Goal: Information Seeking & Learning: Learn about a topic

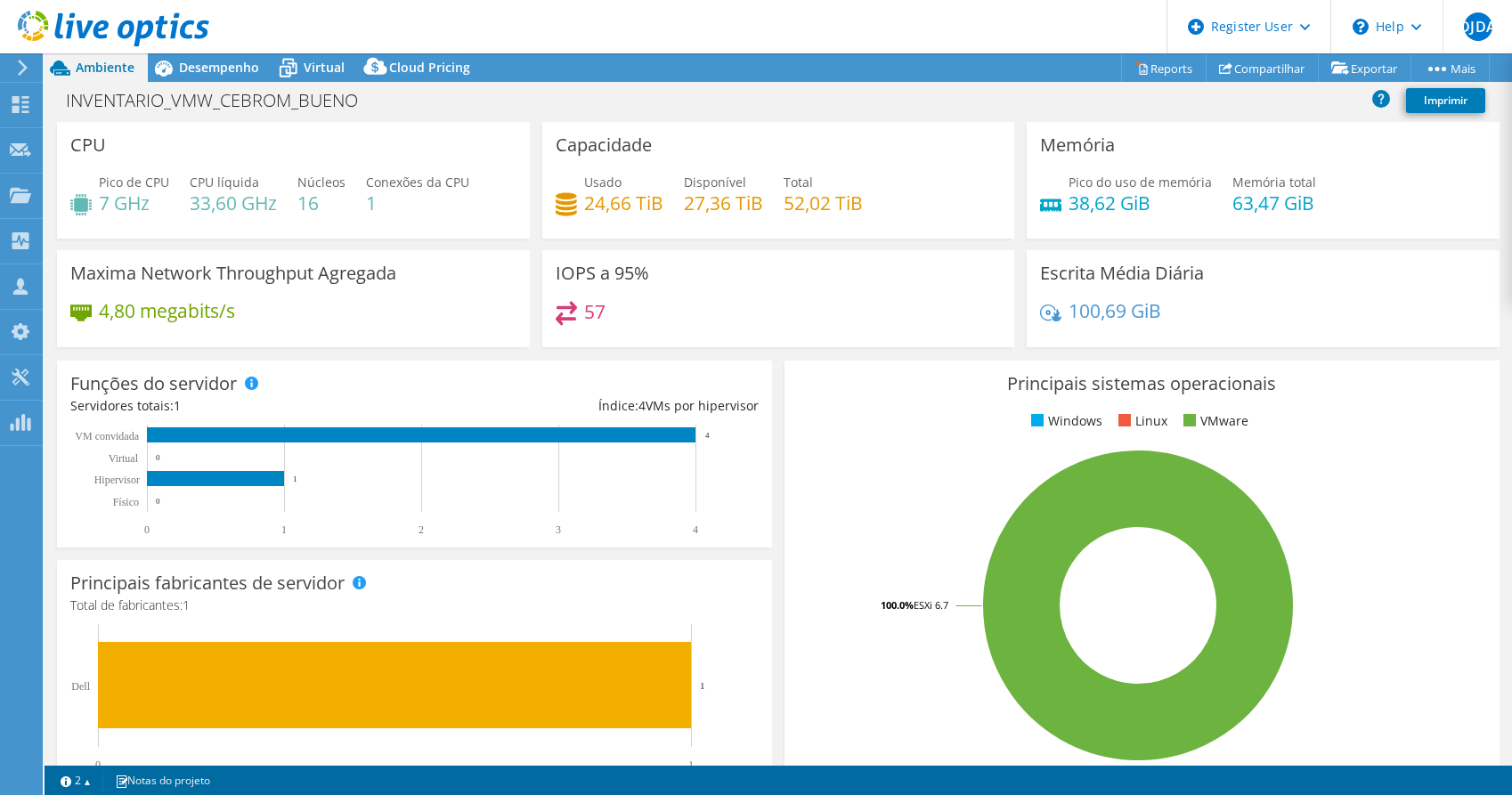
select select "USD"
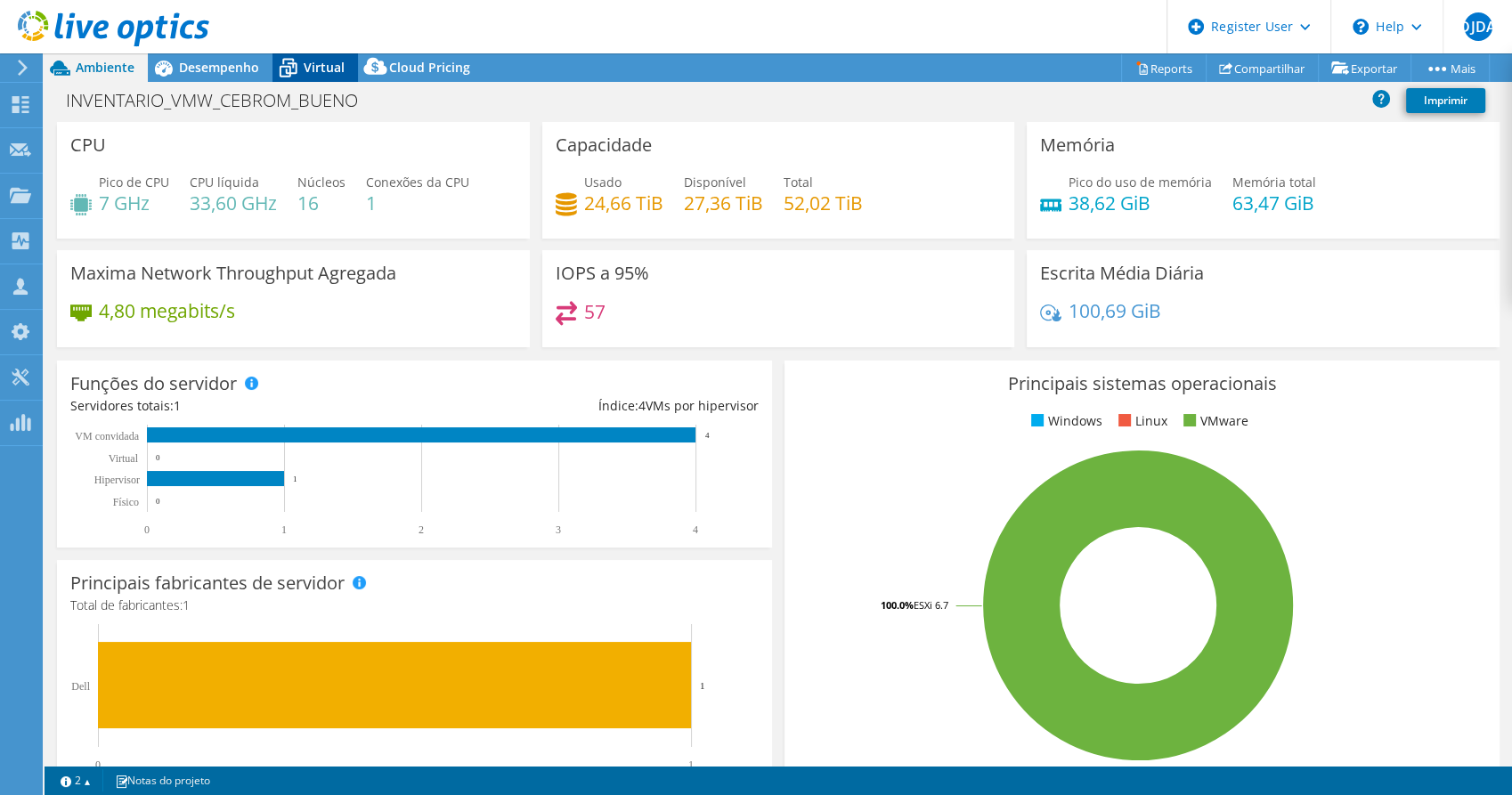
click at [286, 69] on icon at bounding box center [287, 68] width 31 height 31
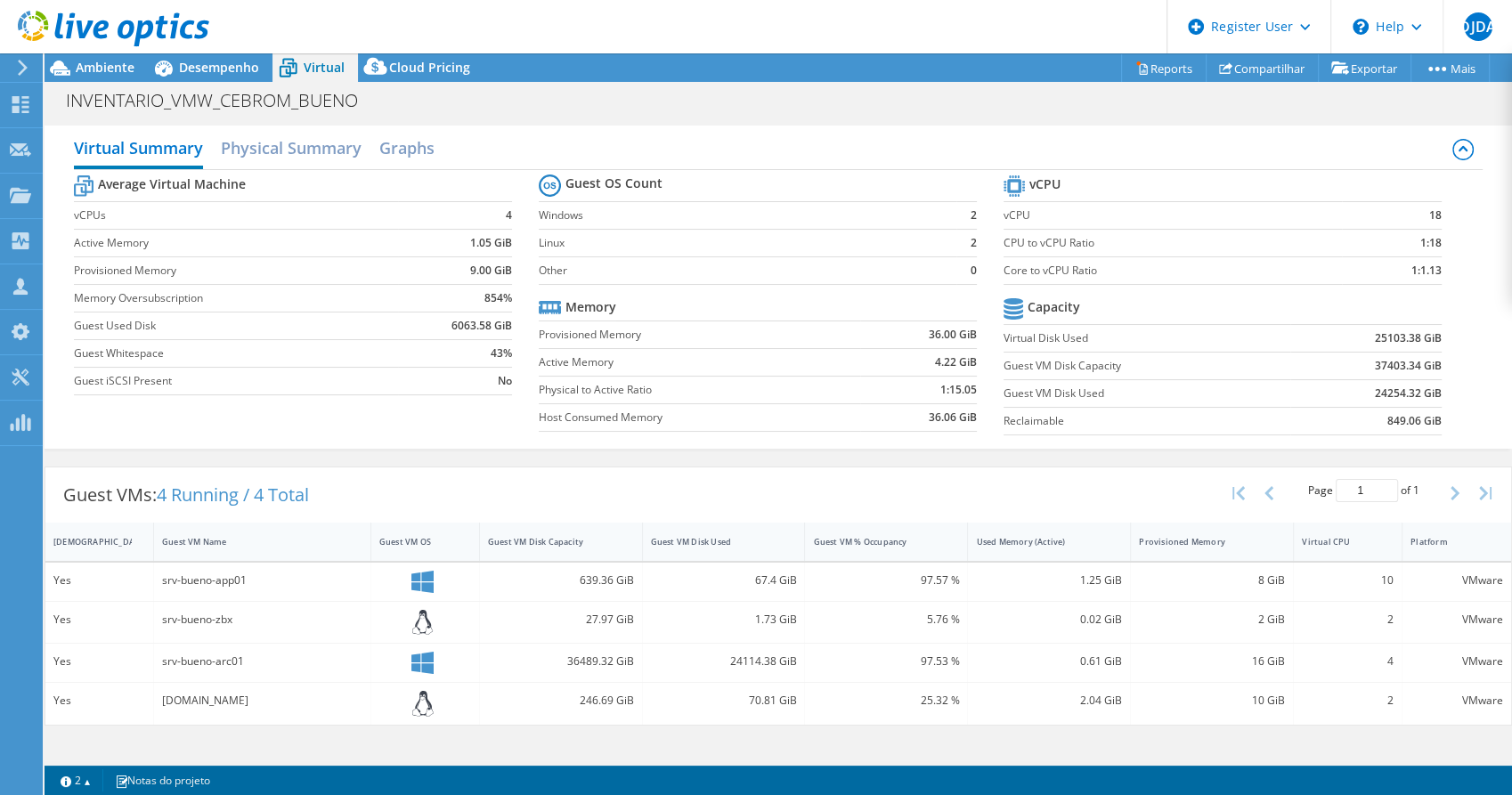
click at [204, 57] on div at bounding box center [105, 29] width 209 height 59
click at [214, 67] on span "Desempenho" at bounding box center [219, 67] width 80 height 17
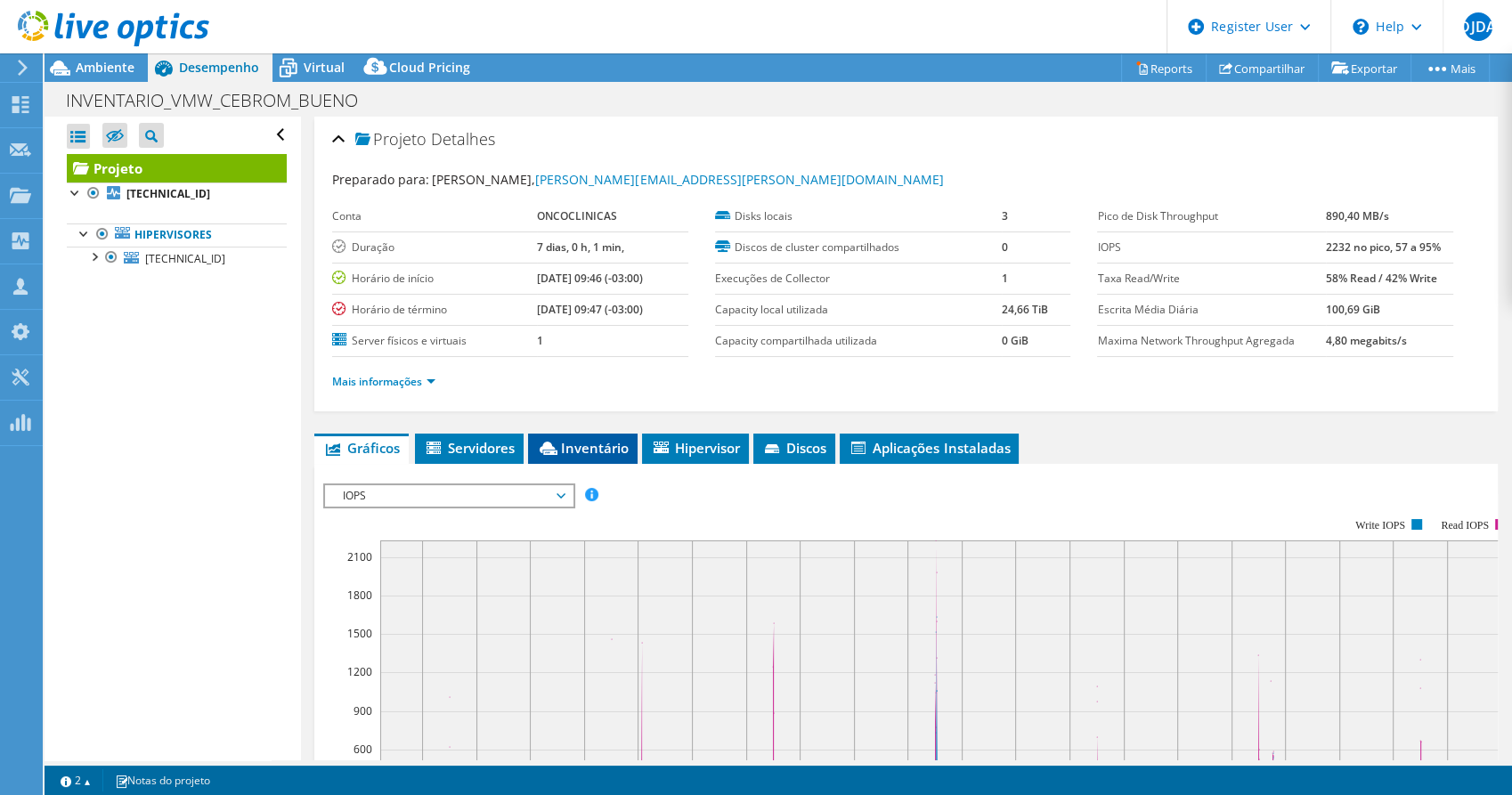
click at [601, 450] on span "Inventário" at bounding box center [582, 447] width 91 height 18
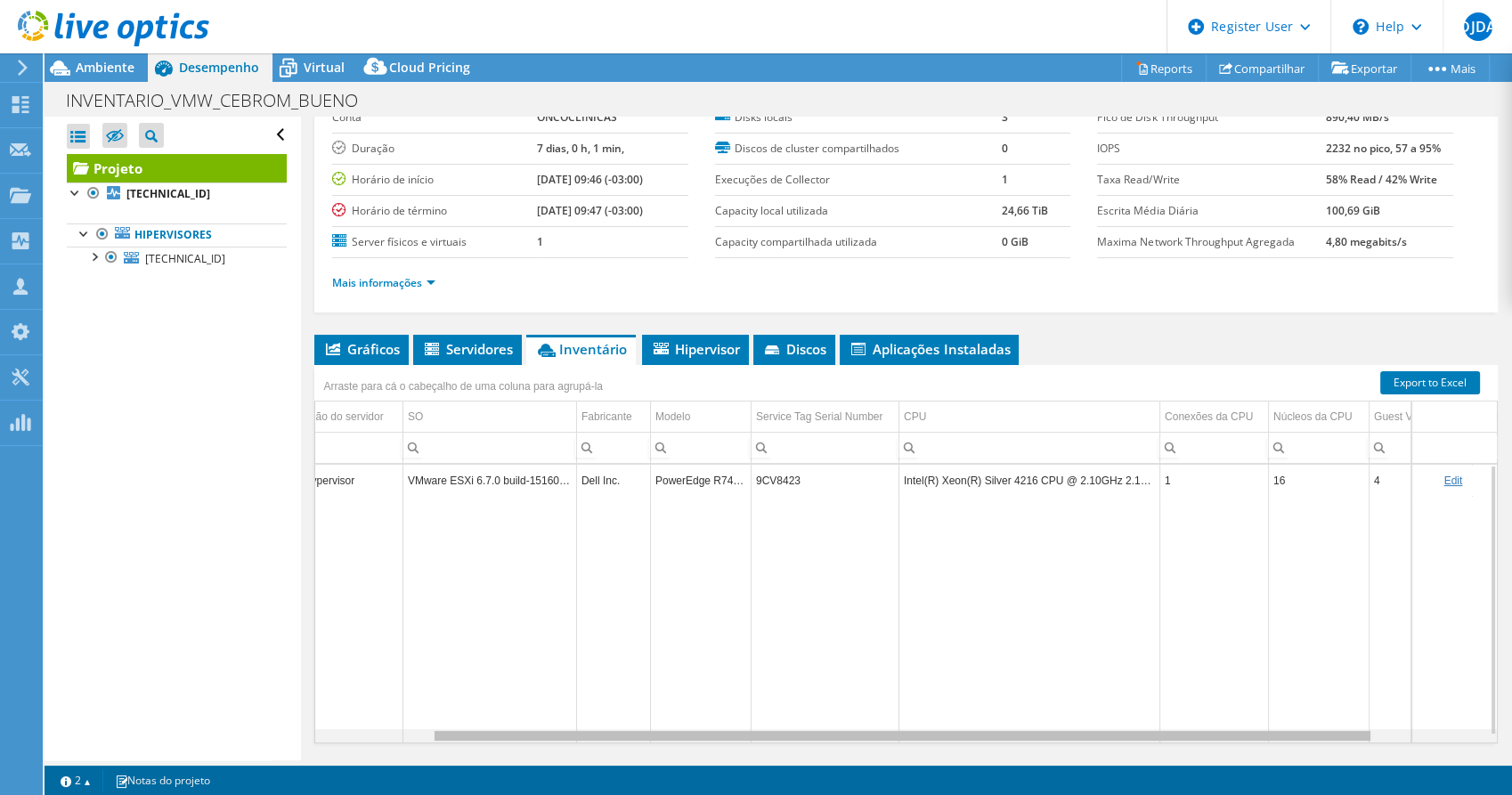
scroll to position [0, 146]
drag, startPoint x: 1204, startPoint y: 737, endPoint x: 1339, endPoint y: 731, distance: 135.1
click at [1340, 731] on body "DJDA Usuário Dell Diego [PERSON_NAME] [EMAIL_ADDRESS][DOMAIN_NAME] Dell My Prof…" at bounding box center [756, 398] width 1512 height 795
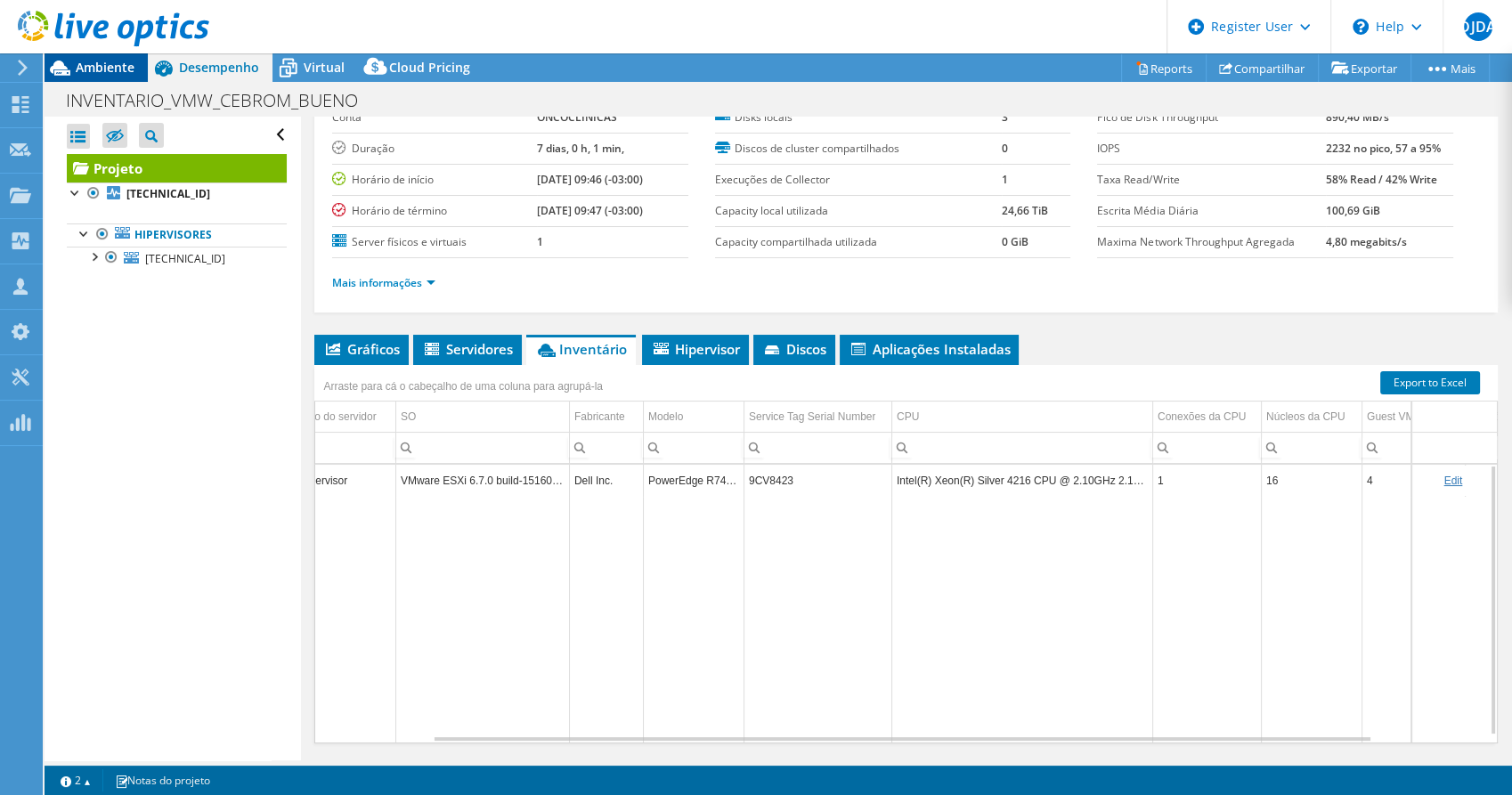
click at [82, 67] on span "Ambiente" at bounding box center [105, 67] width 58 height 17
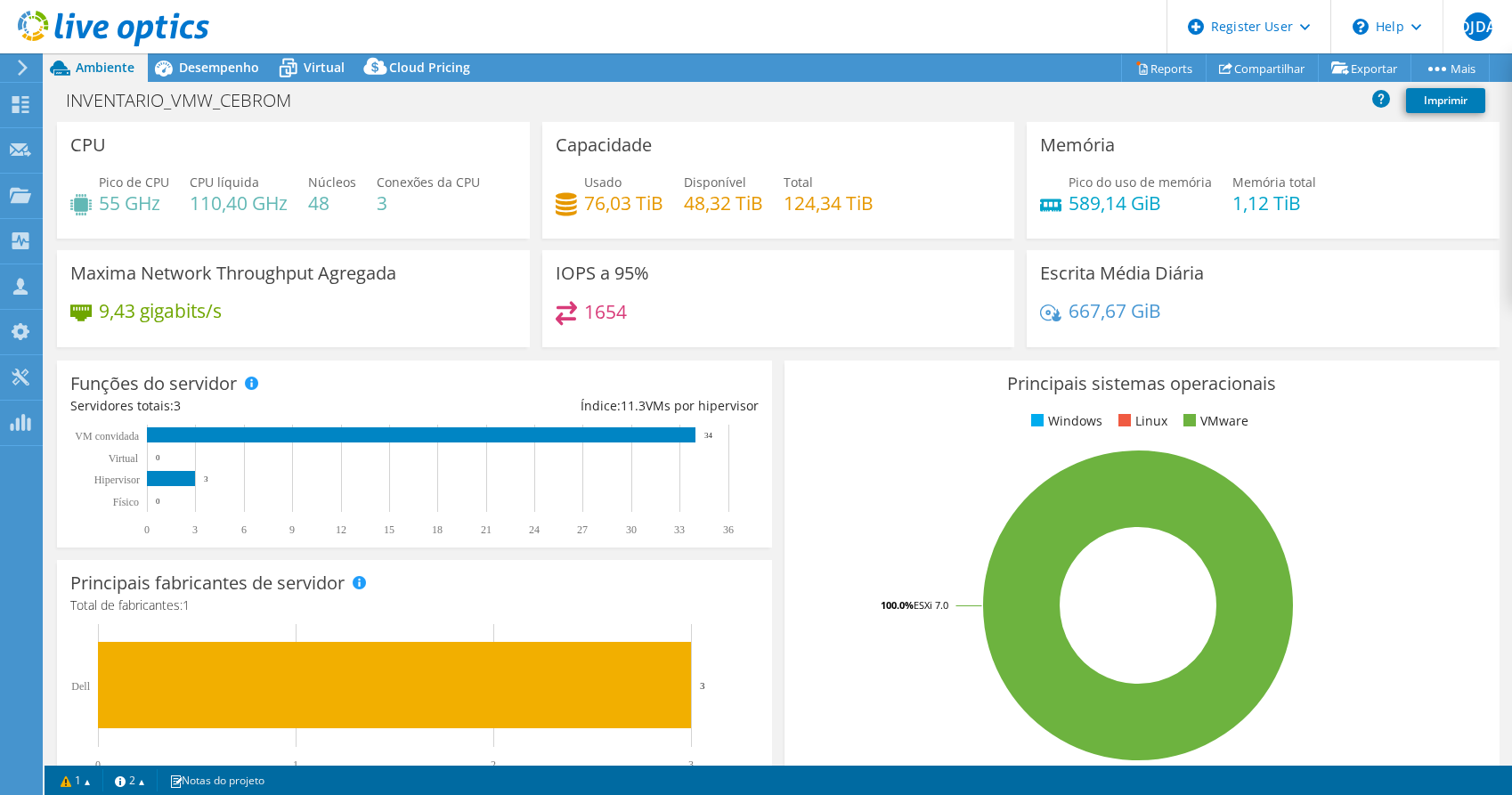
select select "USD"
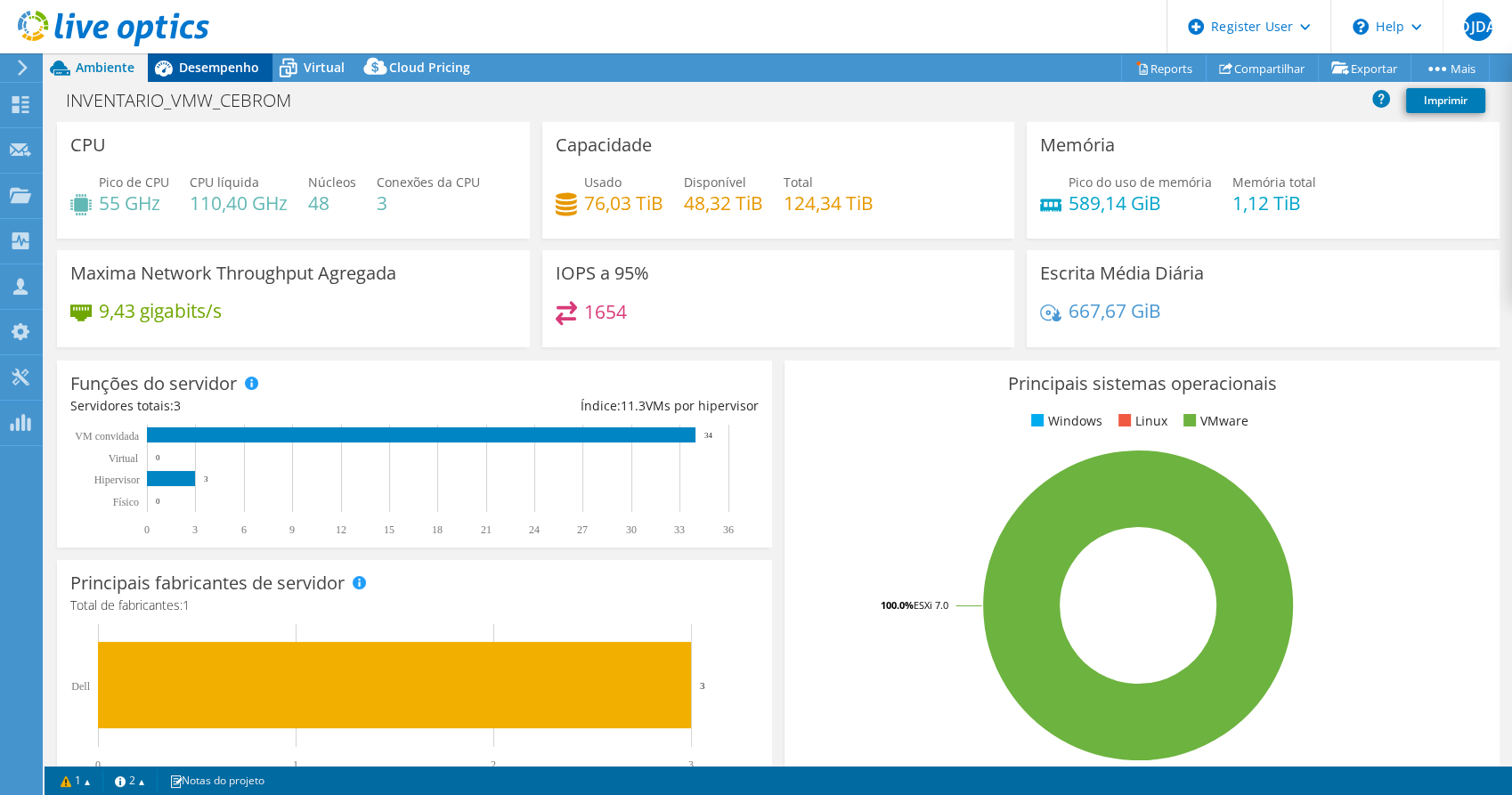
click at [222, 70] on span "Desempenho" at bounding box center [219, 67] width 80 height 17
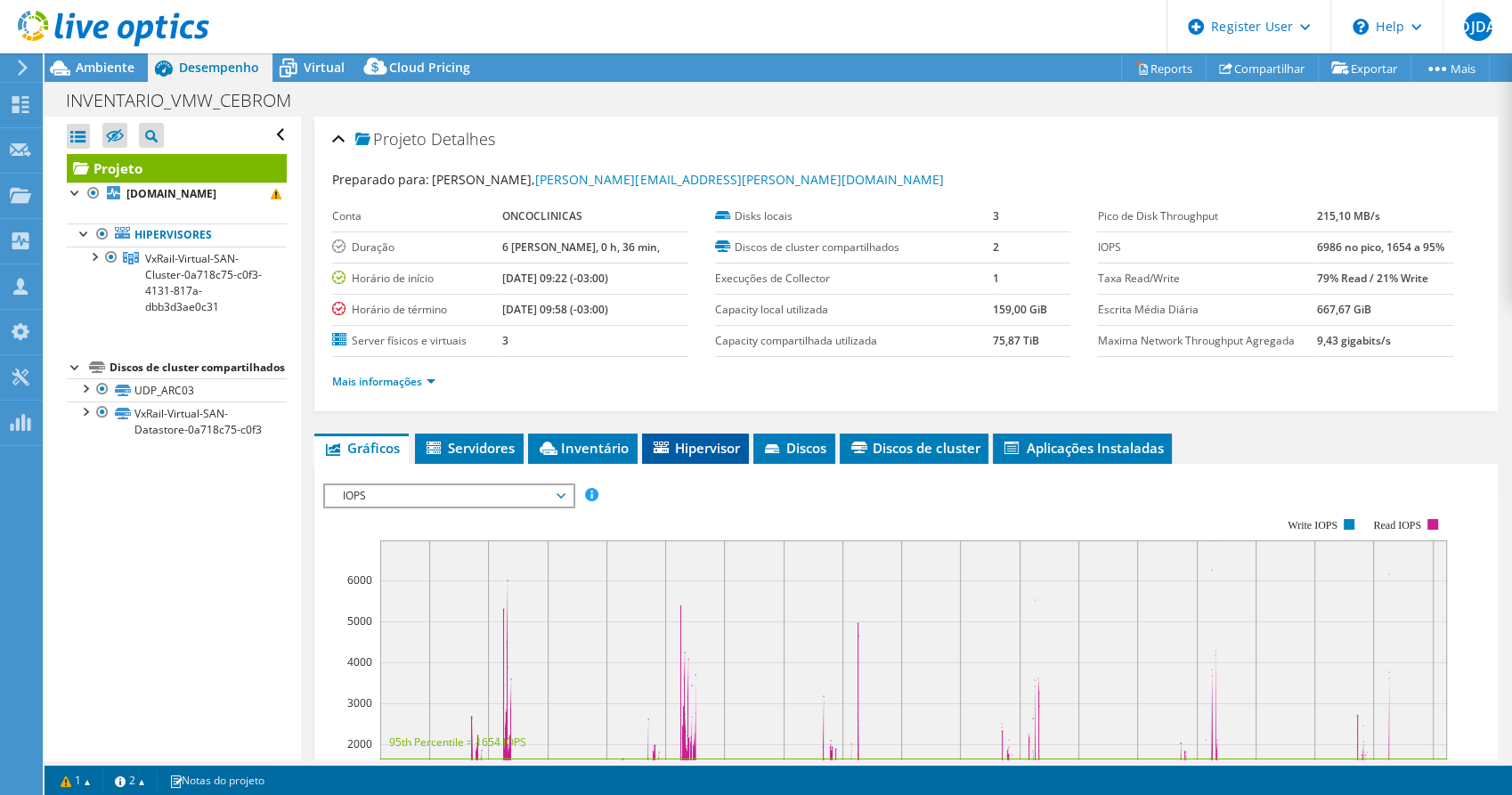
click at [692, 445] on span "Hipervisor" at bounding box center [695, 447] width 89 height 18
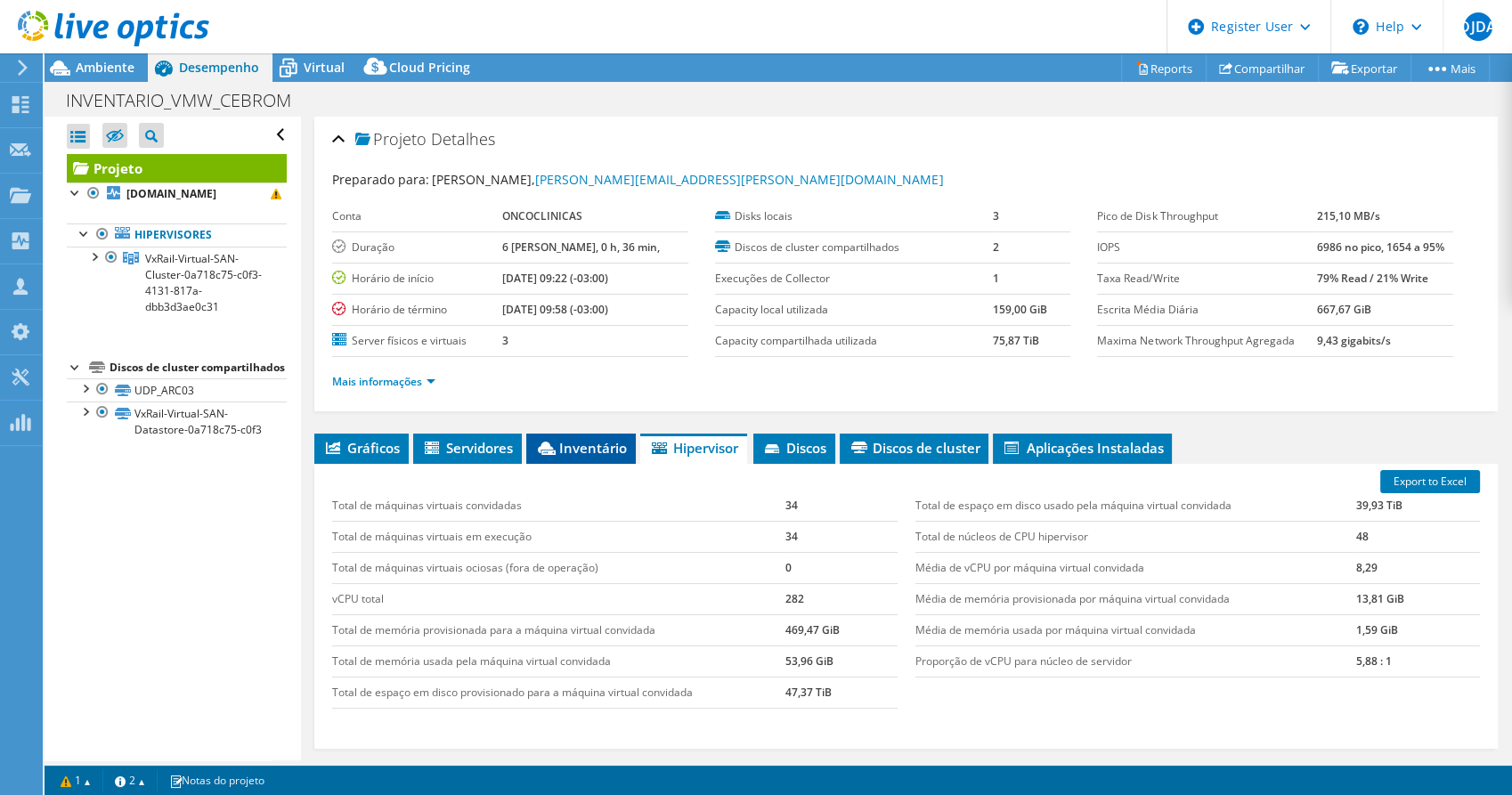
click at [596, 433] on li "Inventário" at bounding box center [581, 448] width 109 height 30
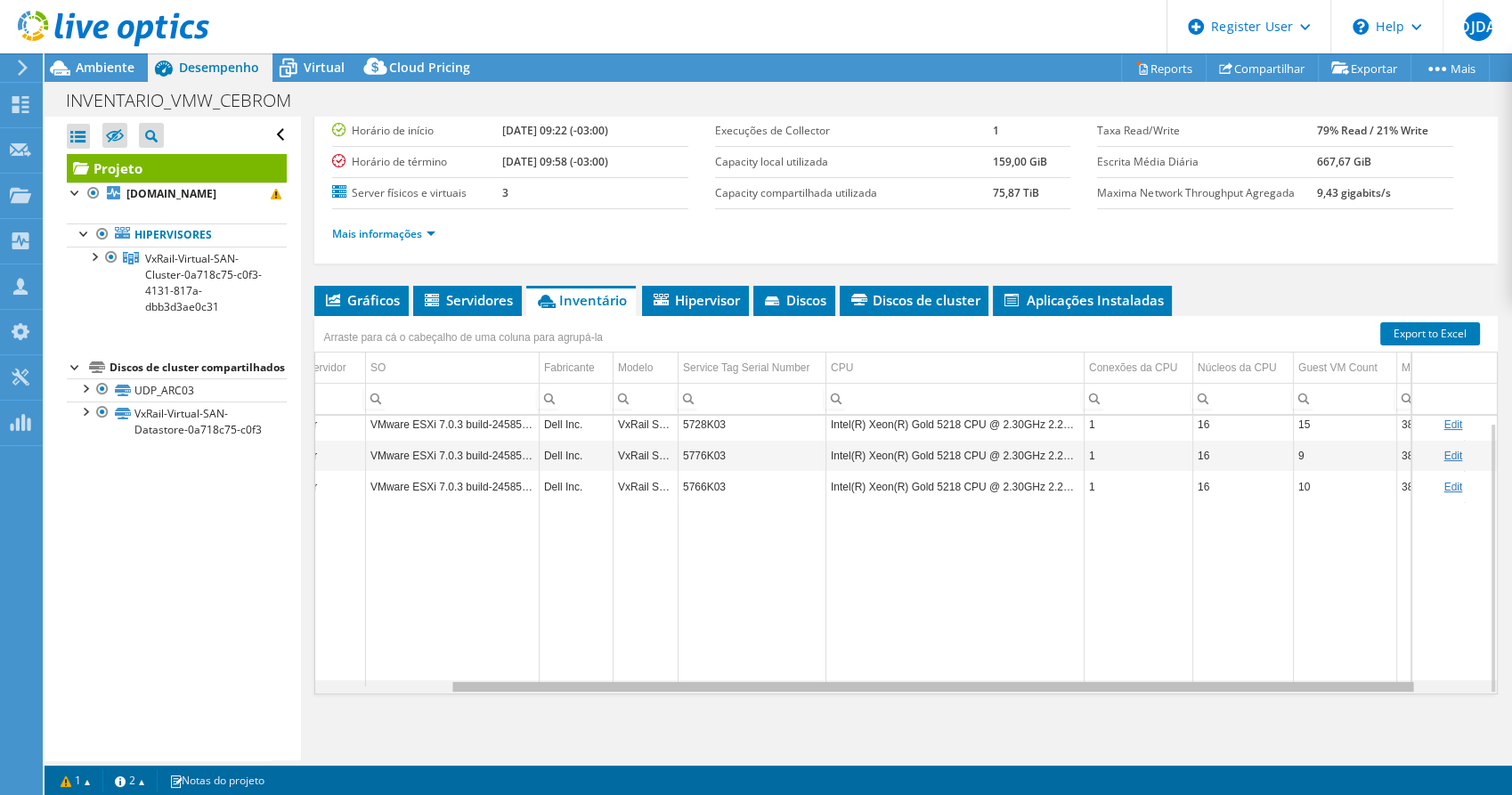
drag, startPoint x: 1097, startPoint y: 684, endPoint x: 1266, endPoint y: 684, distance: 169.0
click at [1266, 684] on body "DJDA Usuário Dell Diego [PERSON_NAME] [EMAIL_ADDRESS][DOMAIN_NAME] Dell My Prof…" at bounding box center [756, 398] width 1512 height 795
